Goal: Manage account settings

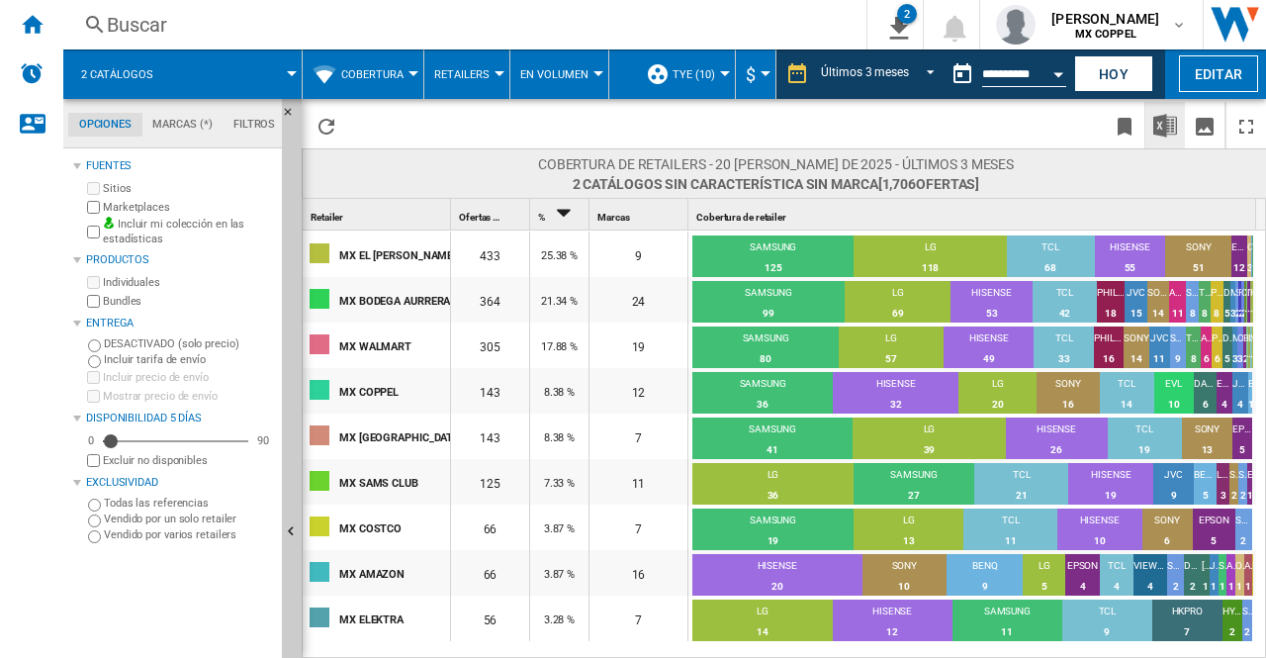
click at [699, 81] on button "TYE (10)" at bounding box center [699, 73] width 52 height 49
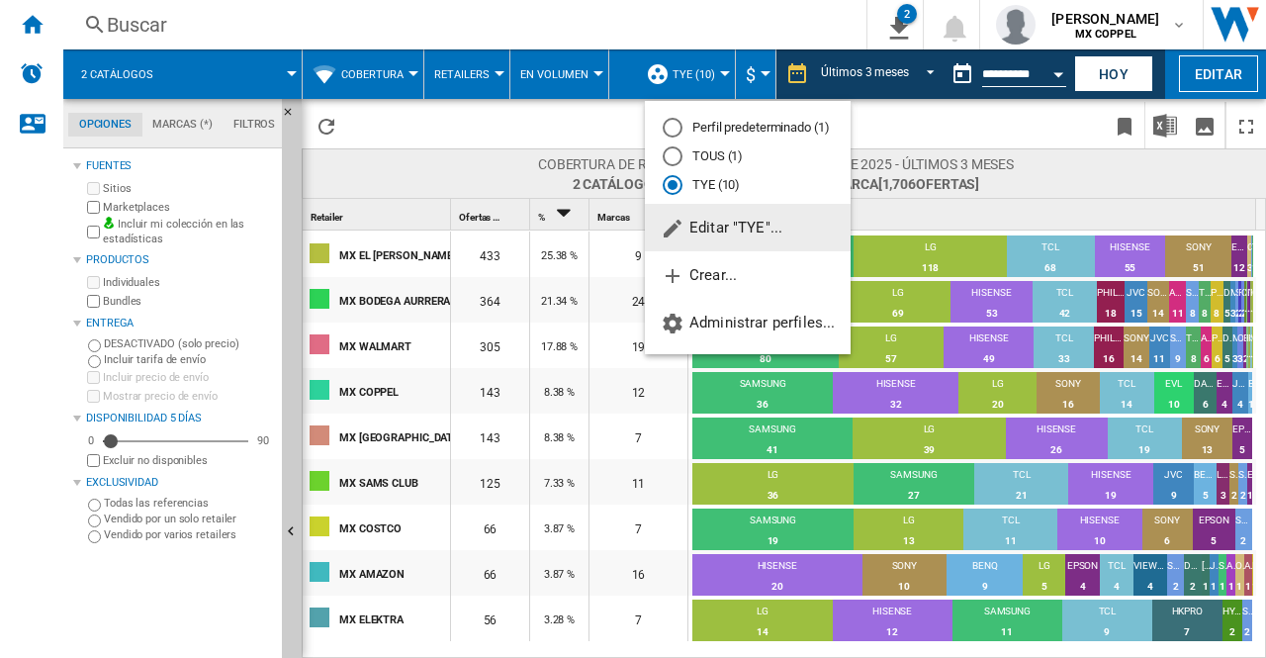
click at [740, 221] on span "Editar "TYE"..." at bounding box center [722, 228] width 122 height 18
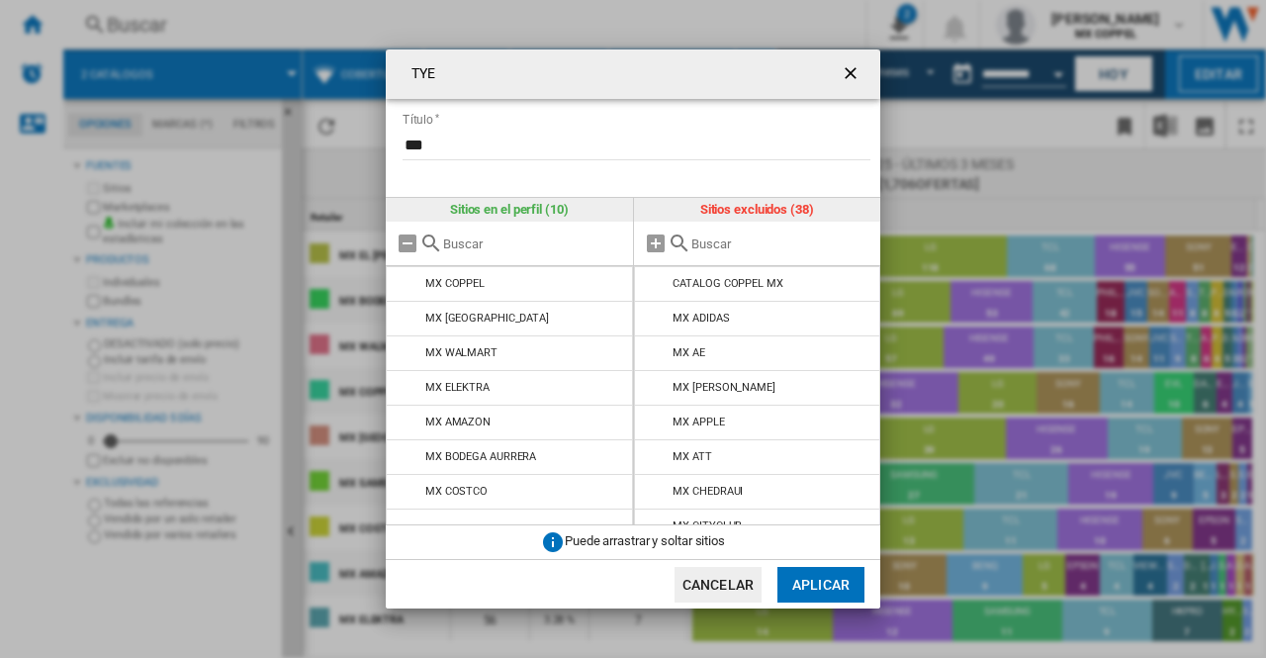
click at [732, 239] on input "TYE Título ..." at bounding box center [782, 243] width 180 height 15
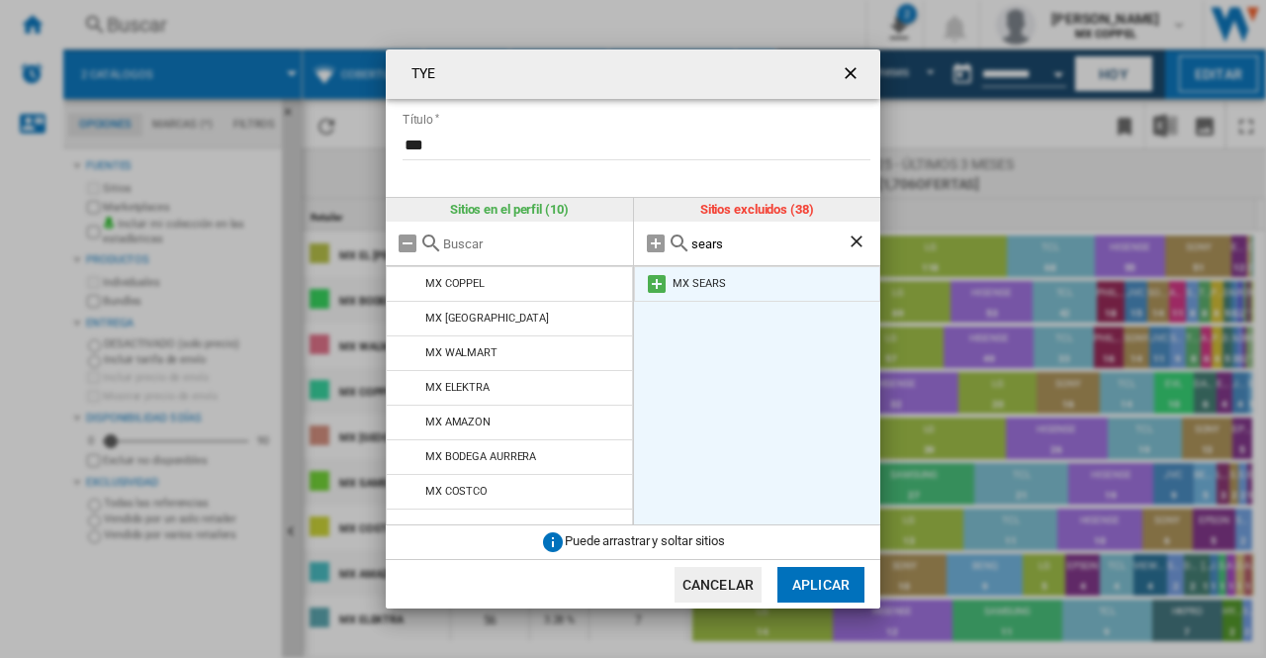
type input "sears"
click at [666, 286] on md-icon "TYE Título ..." at bounding box center [657, 284] width 24 height 24
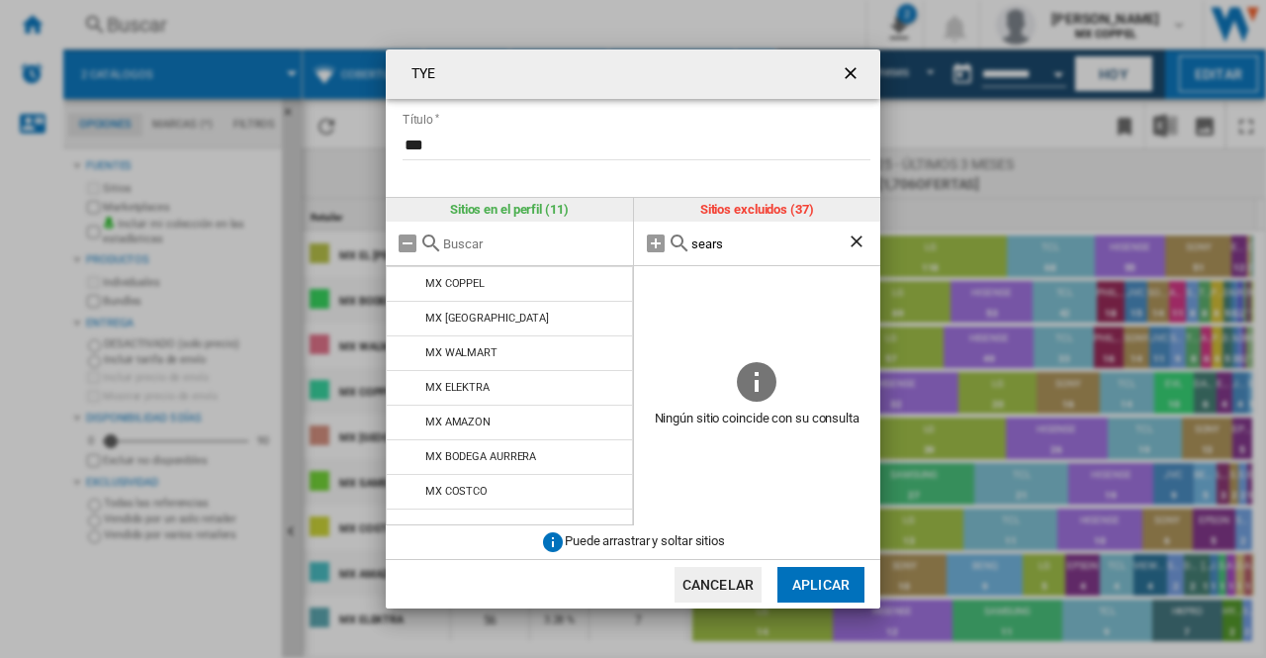
click at [808, 583] on button "Aplicar" at bounding box center [821, 585] width 87 height 36
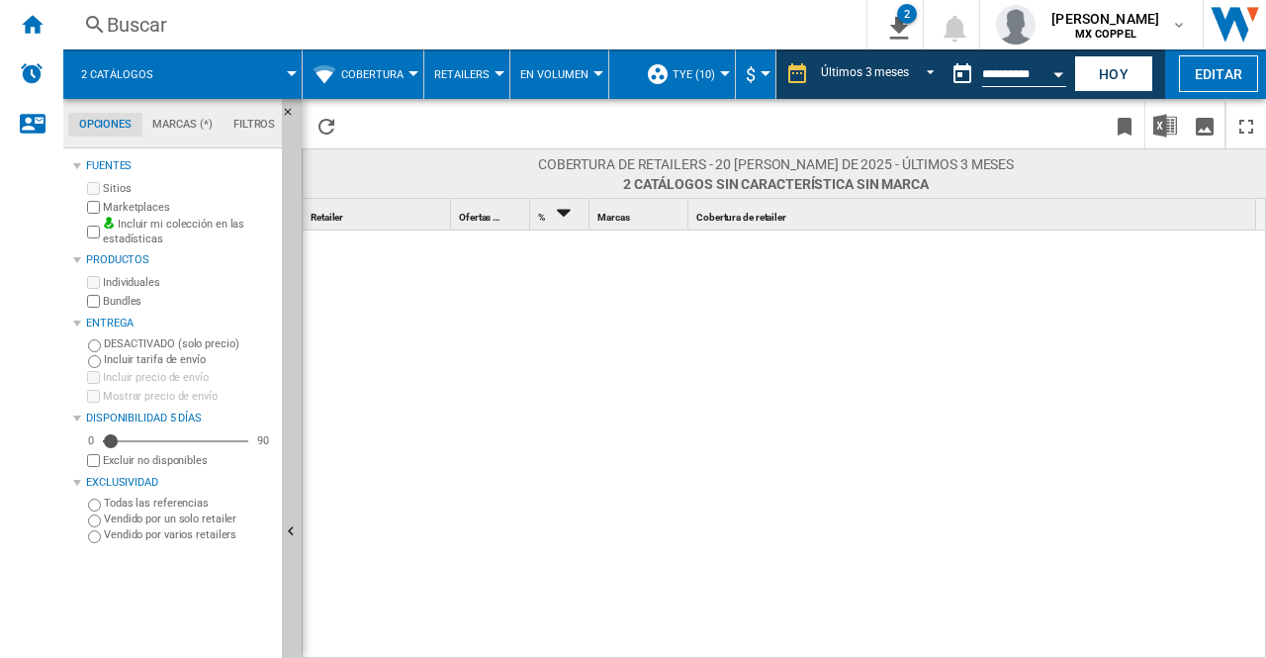
click at [386, 65] on button "Cobertura" at bounding box center [377, 73] width 72 height 49
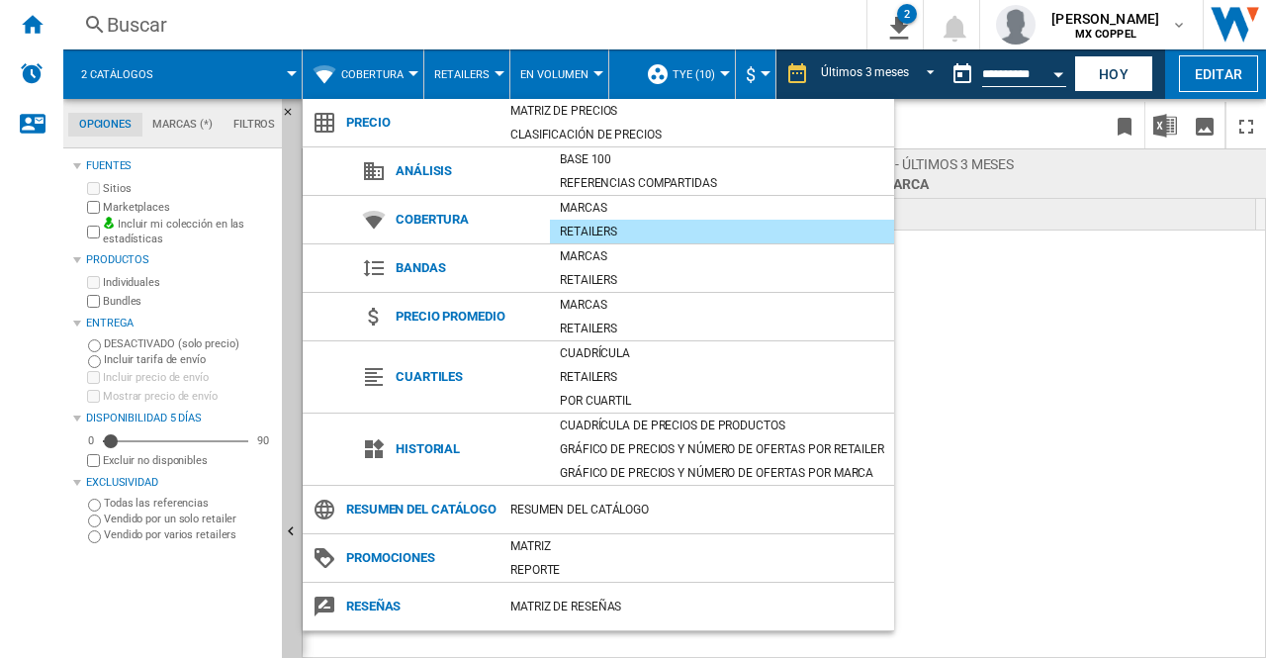
click at [386, 65] on md-backdrop at bounding box center [633, 329] width 1266 height 658
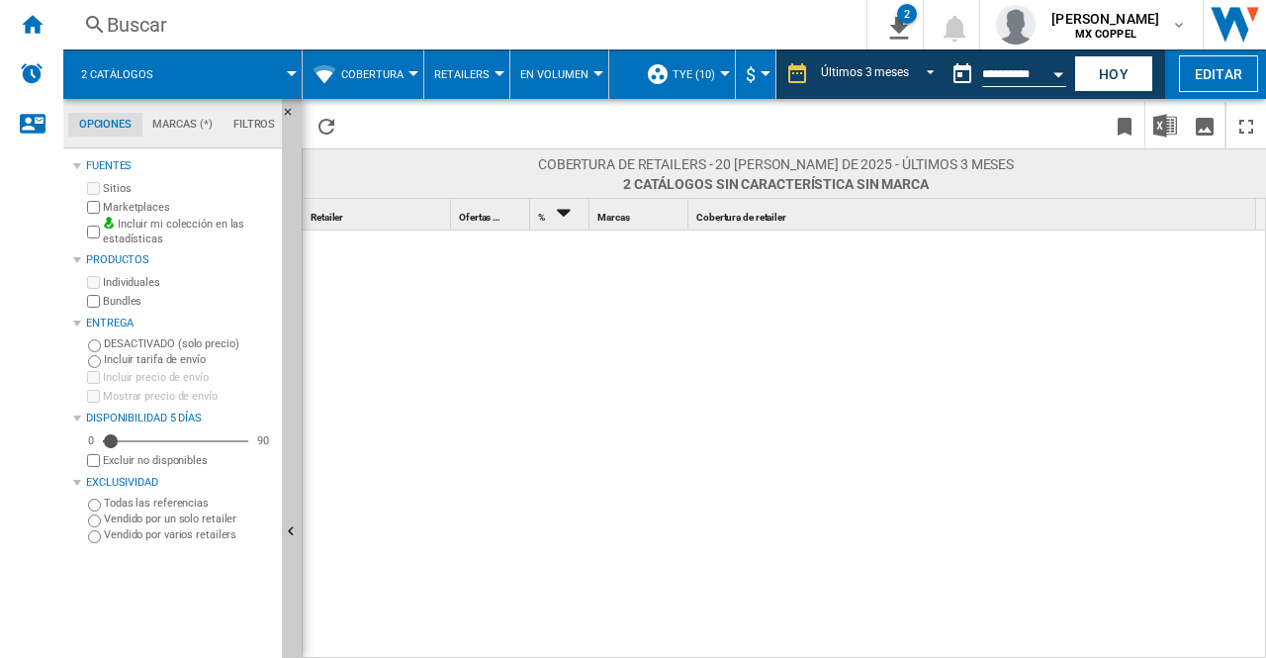
click at [482, 76] on span "Retailers" at bounding box center [461, 74] width 55 height 13
click at [482, 76] on md-backdrop at bounding box center [633, 329] width 1266 height 658
click at [559, 73] on span "En volumen" at bounding box center [554, 74] width 68 height 13
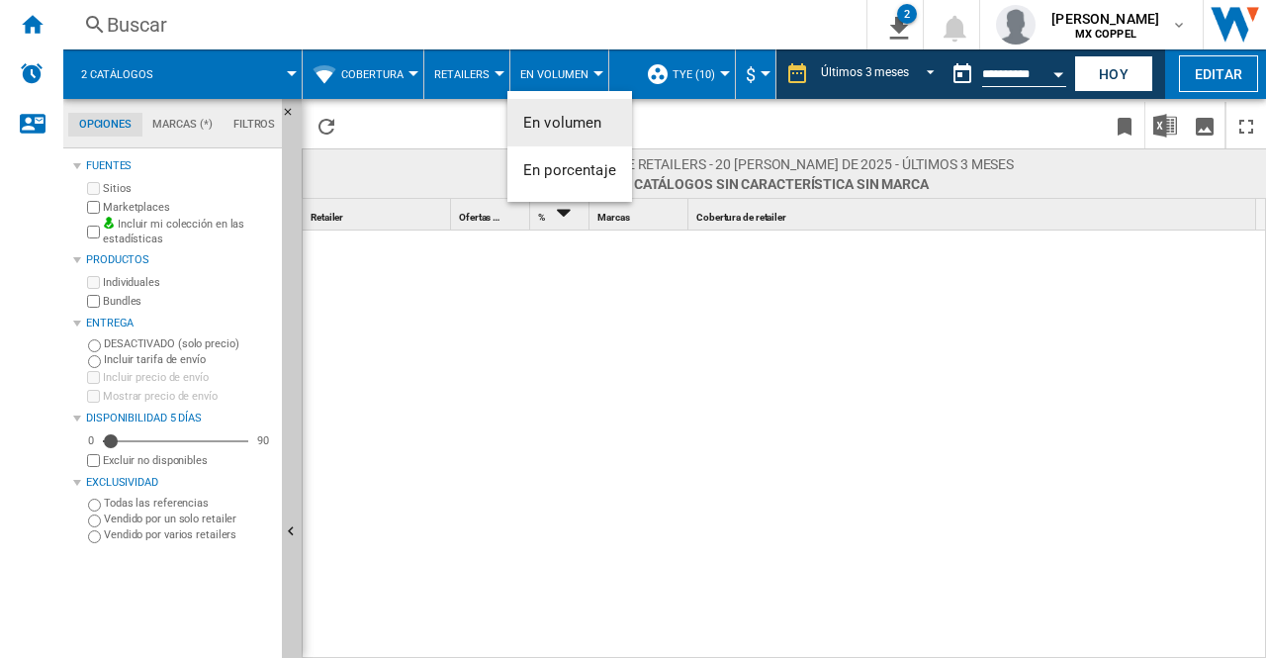
click at [560, 72] on md-backdrop at bounding box center [633, 329] width 1266 height 658
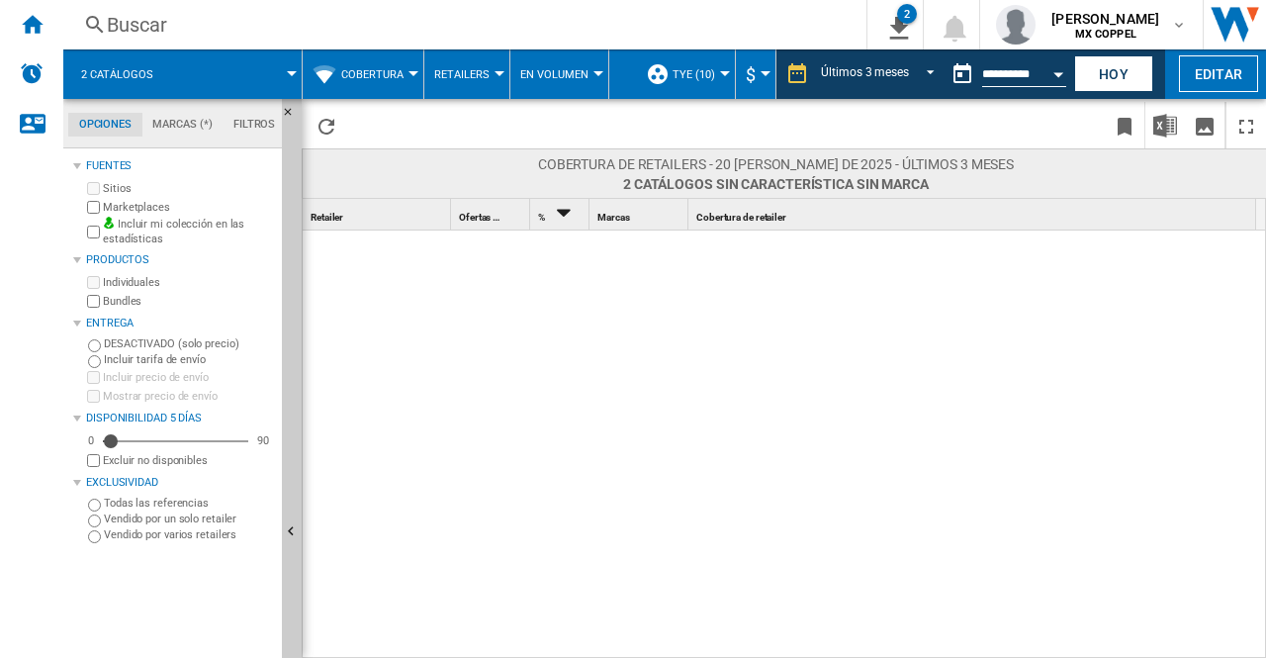
click at [487, 72] on button "Retailers" at bounding box center [466, 73] width 65 height 49
click at [487, 72] on md-backdrop at bounding box center [633, 329] width 1266 height 658
click at [487, 72] on button "Retailers" at bounding box center [466, 73] width 65 height 49
click at [410, 80] on md-backdrop at bounding box center [633, 329] width 1266 height 658
click at [391, 74] on span "Cobertura" at bounding box center [372, 74] width 62 height 13
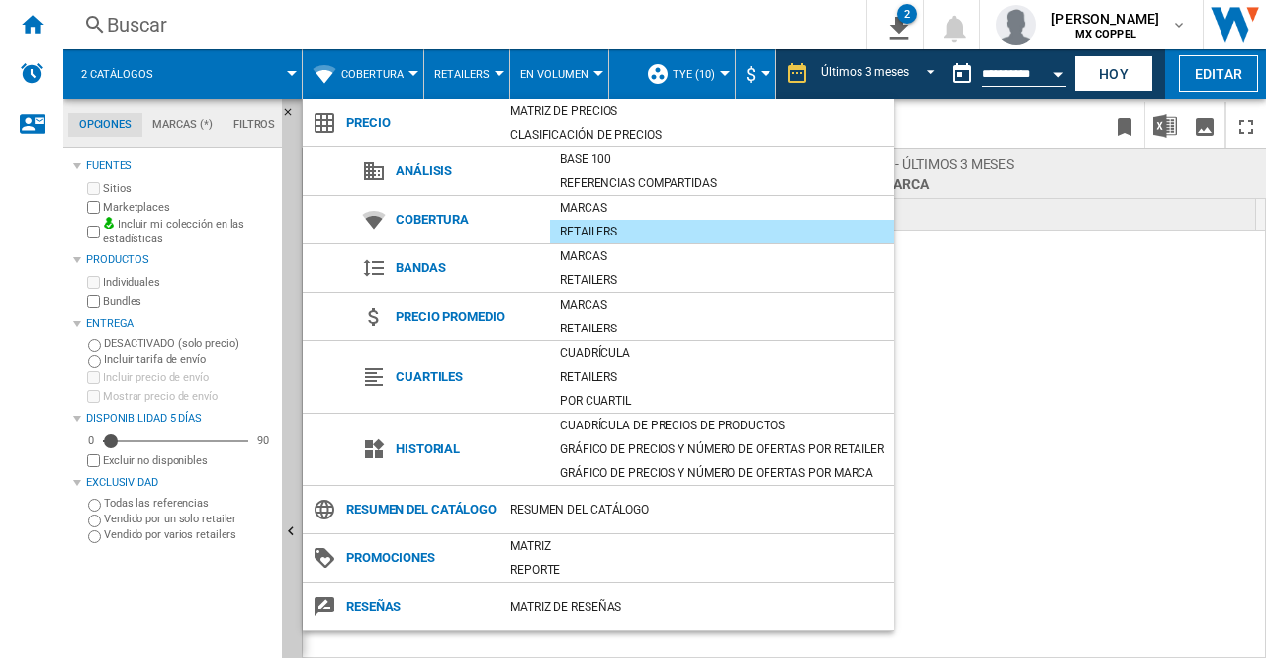
click at [1003, 385] on md-backdrop at bounding box center [633, 329] width 1266 height 658
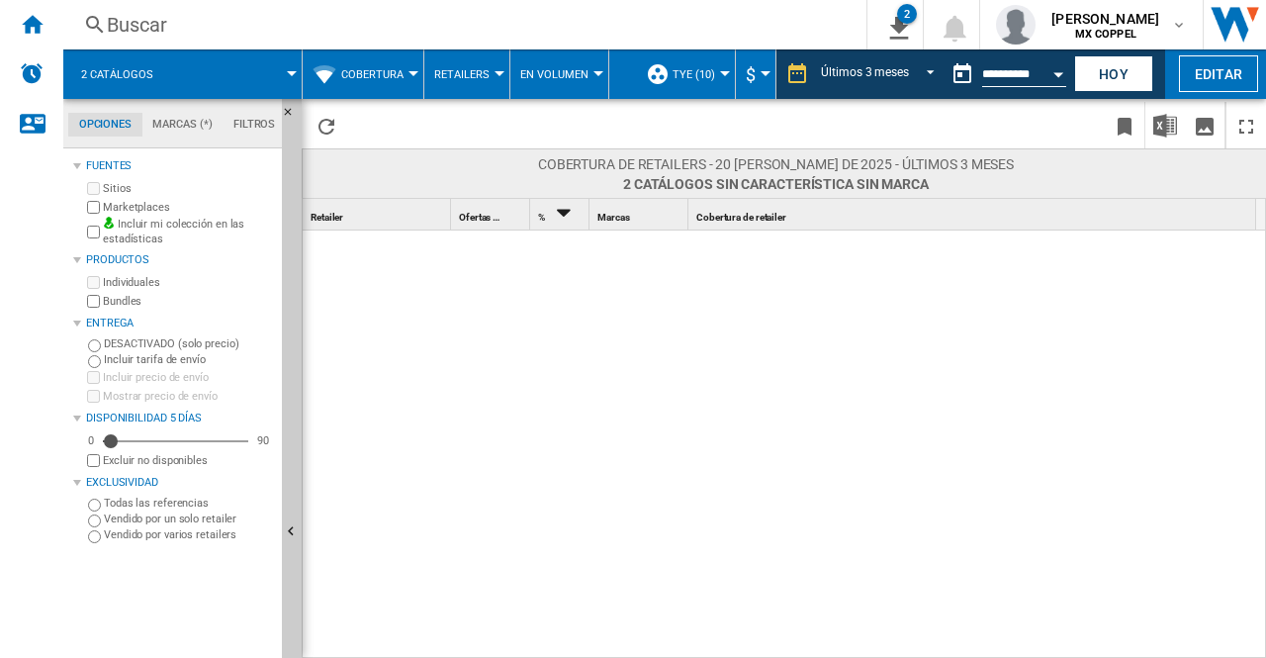
click at [528, 70] on span "En volumen" at bounding box center [554, 74] width 68 height 13
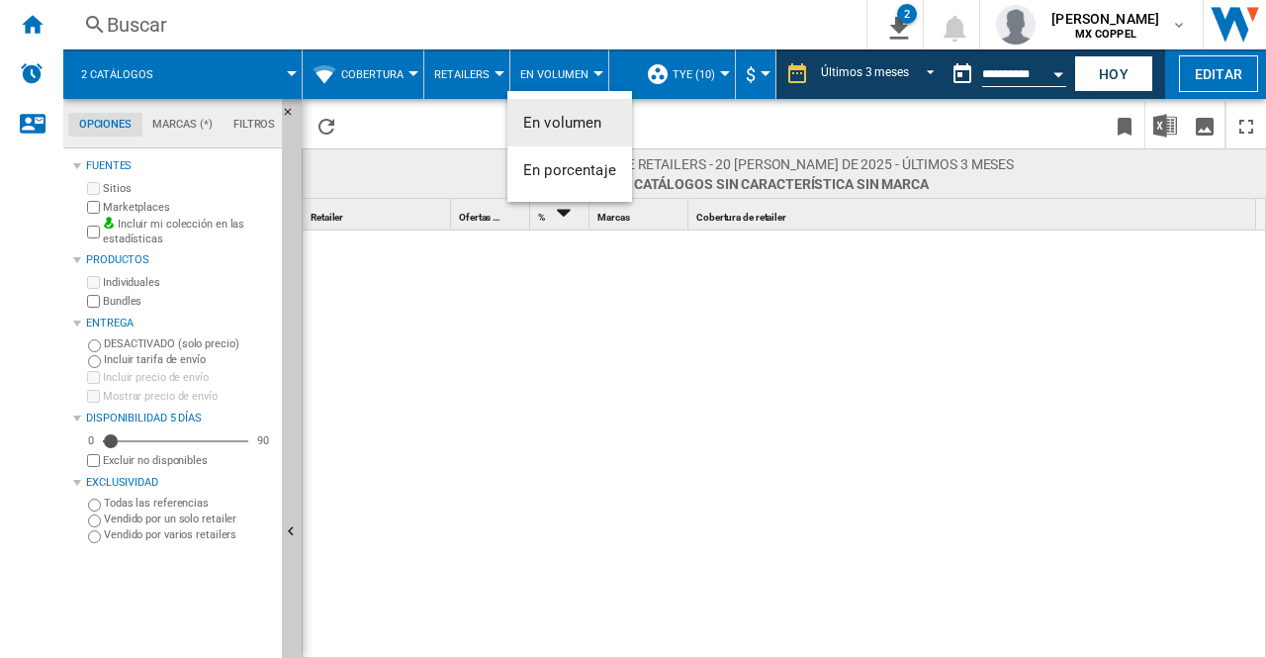
click at [528, 70] on md-backdrop at bounding box center [633, 329] width 1266 height 658
